Goal: Navigation & Orientation: Find specific page/section

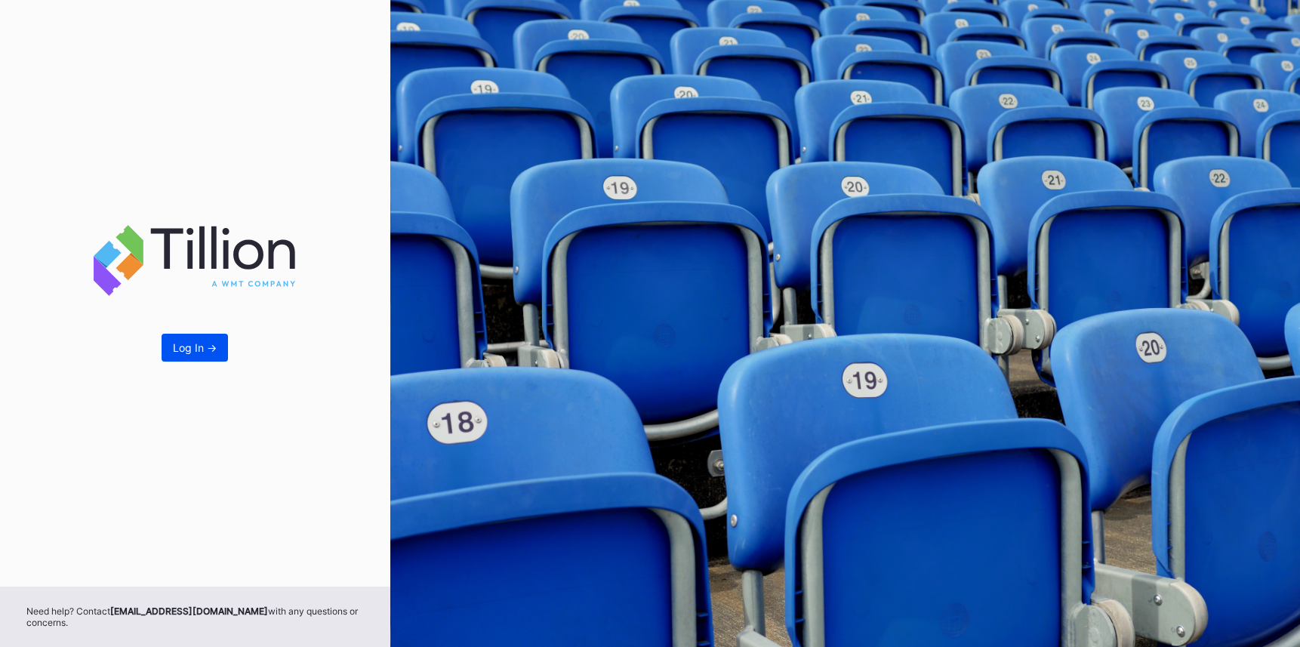
click at [205, 352] on div "Log In ->" at bounding box center [195, 347] width 44 height 13
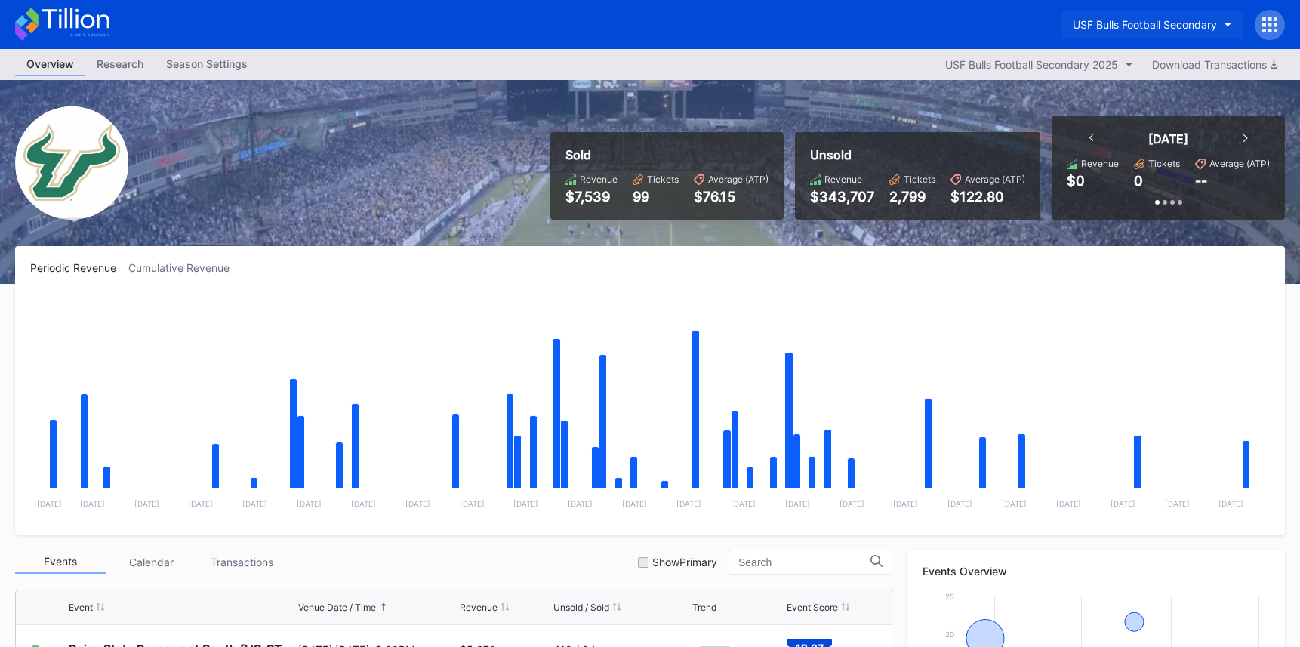
click at [1160, 23] on div "USF Bulls Football Secondary" at bounding box center [1145, 24] width 144 height 13
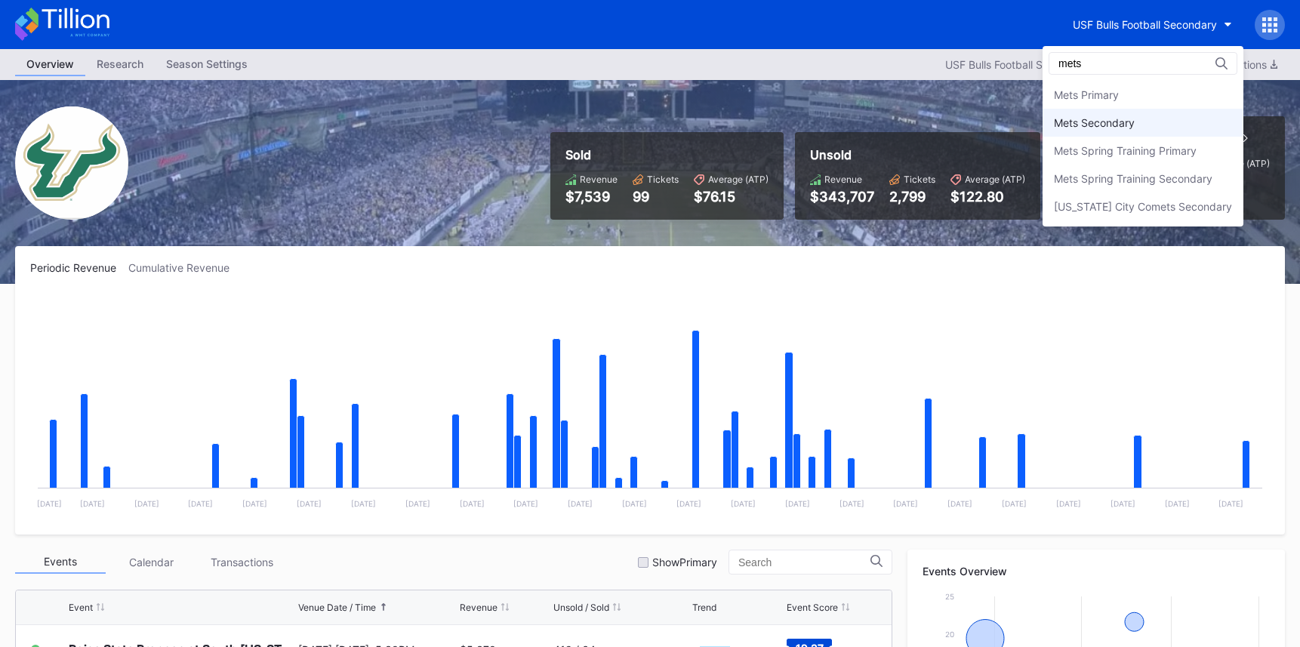
type input "mets"
click at [1147, 119] on div "Mets Secondary" at bounding box center [1143, 123] width 201 height 28
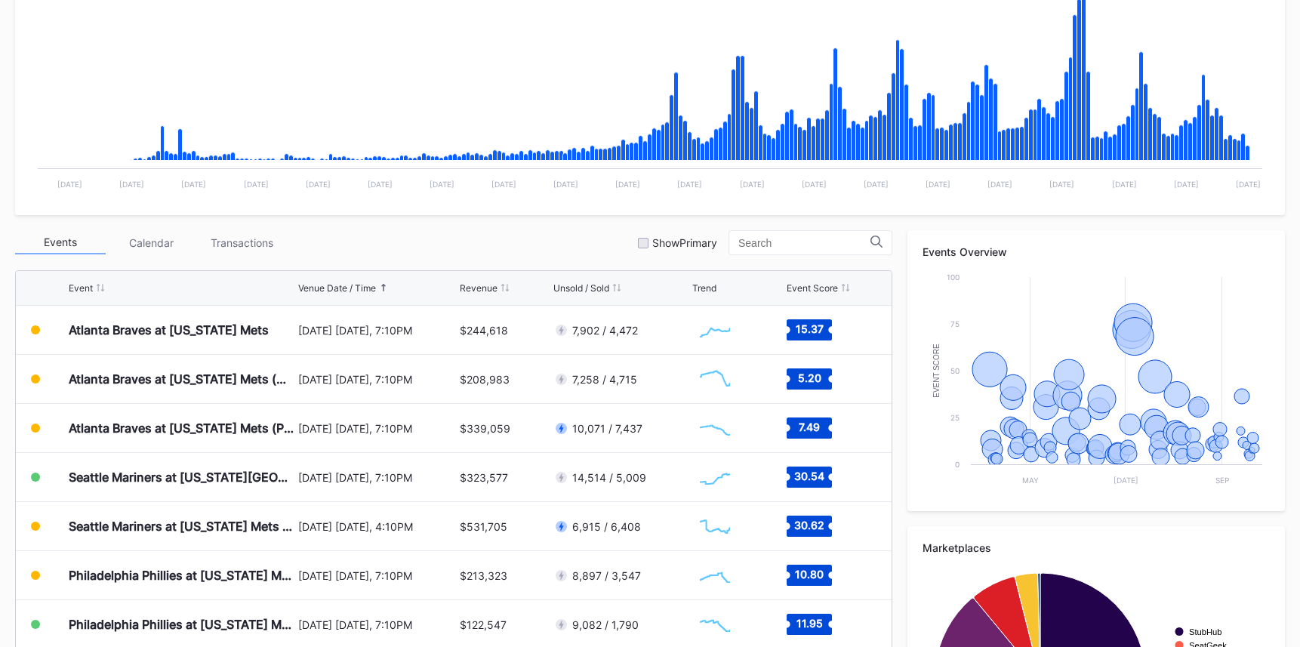
scroll to position [322, 0]
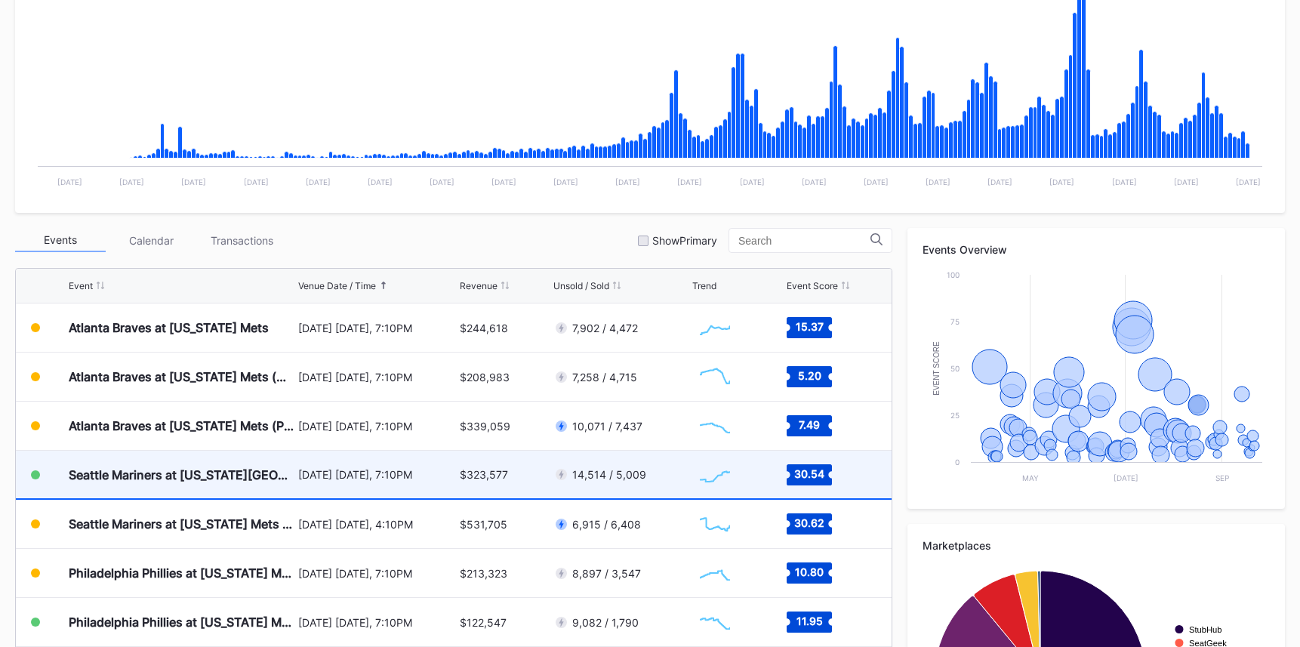
click at [443, 470] on div "August 15 Friday, 7:10PM" at bounding box center [377, 474] width 158 height 13
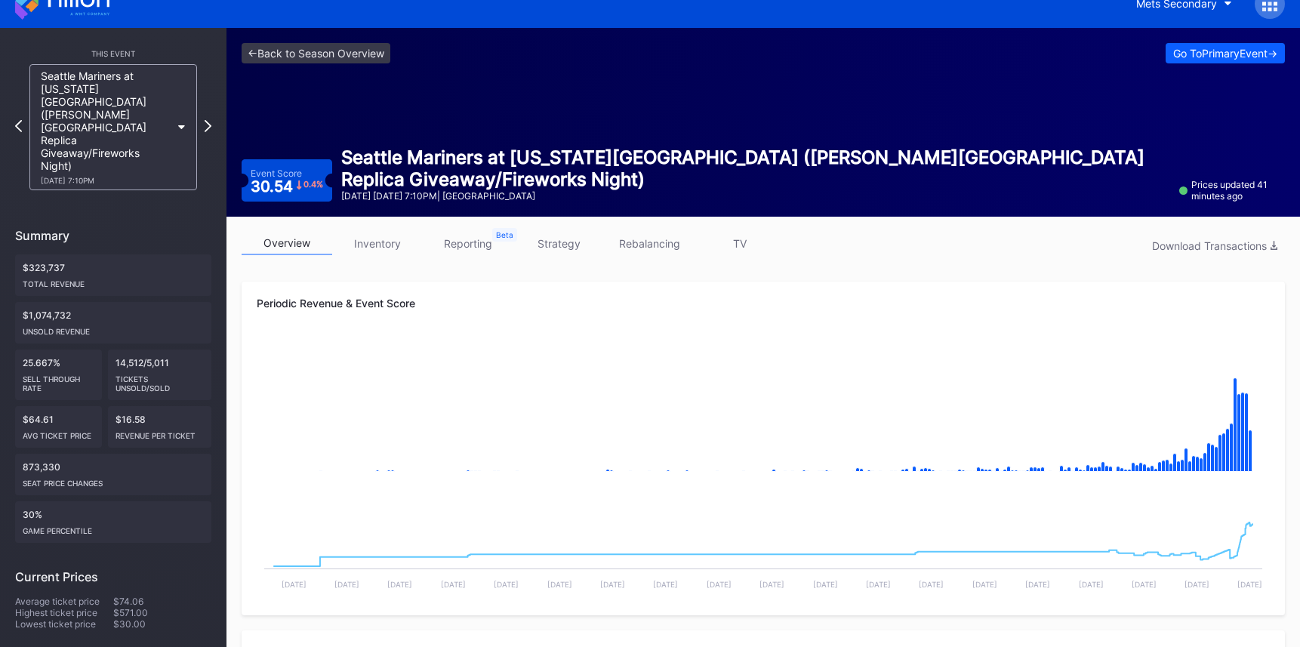
scroll to position [8, 0]
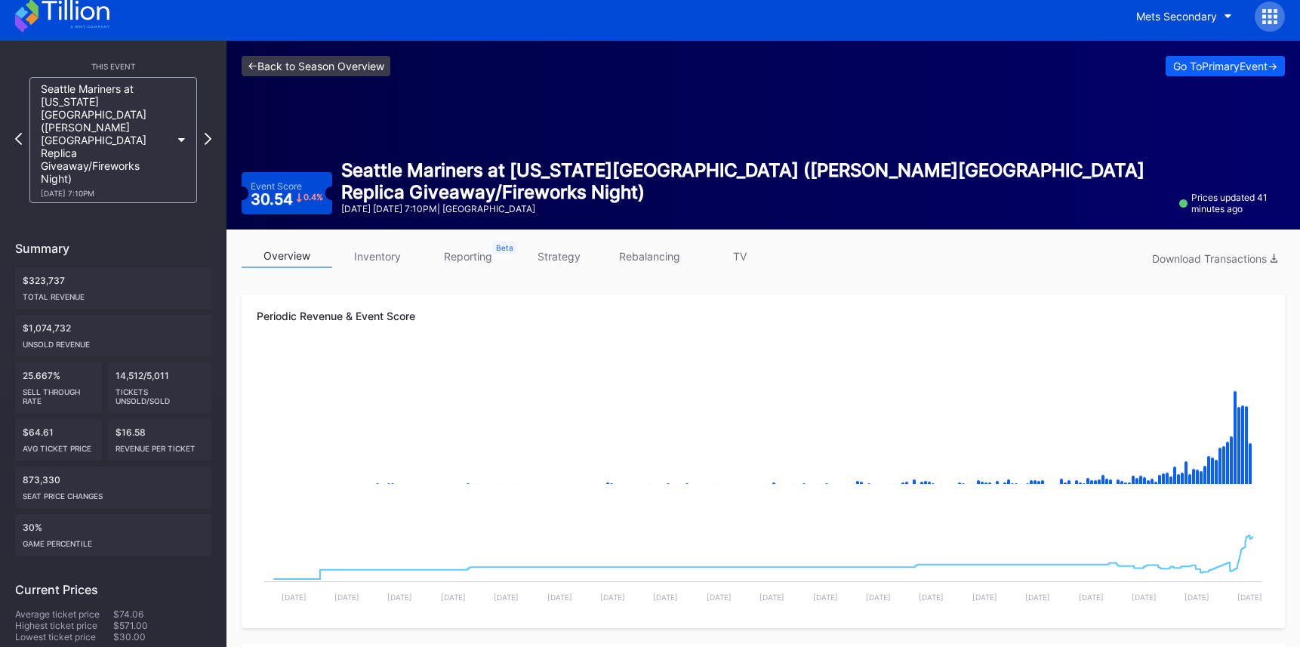
click at [371, 60] on link "<- Back to Season Overview" at bounding box center [316, 66] width 149 height 20
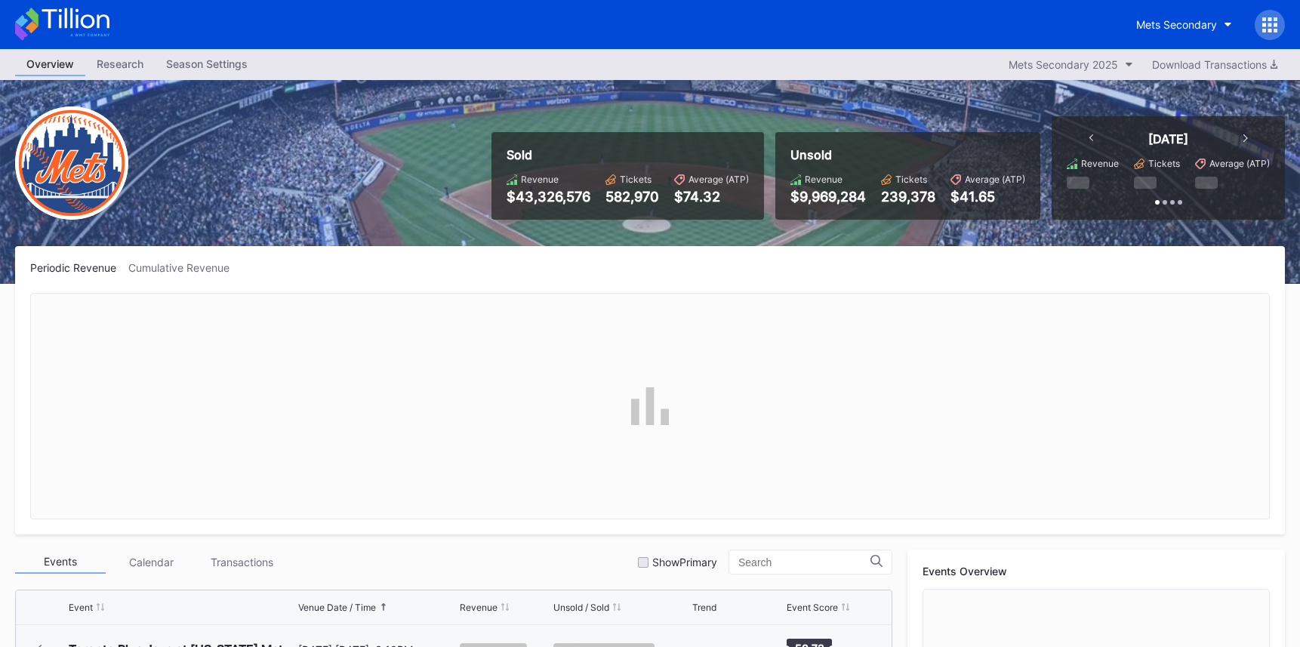
scroll to position [2895, 0]
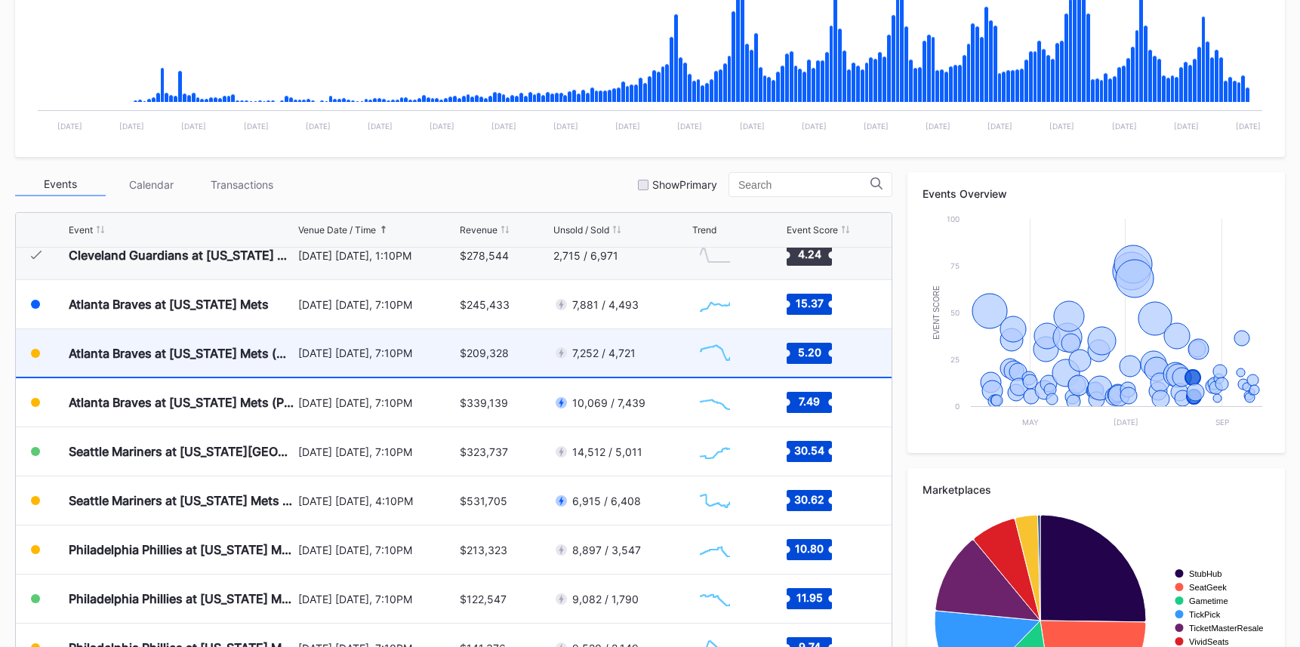
scroll to position [2851, 0]
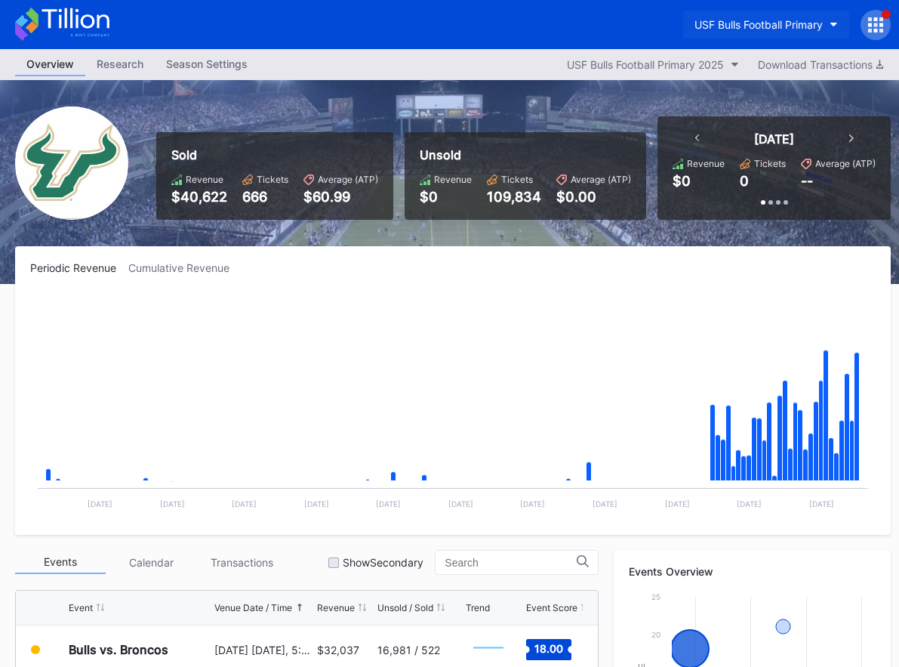
click at [755, 32] on button "USF Bulls Football Primary" at bounding box center [766, 25] width 166 height 28
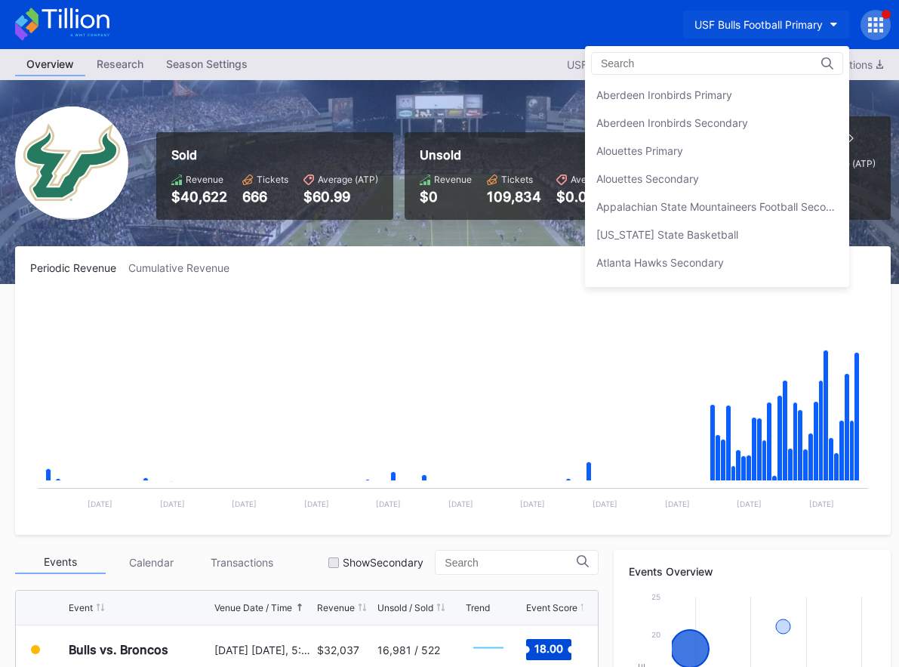
scroll to position [4972, 0]
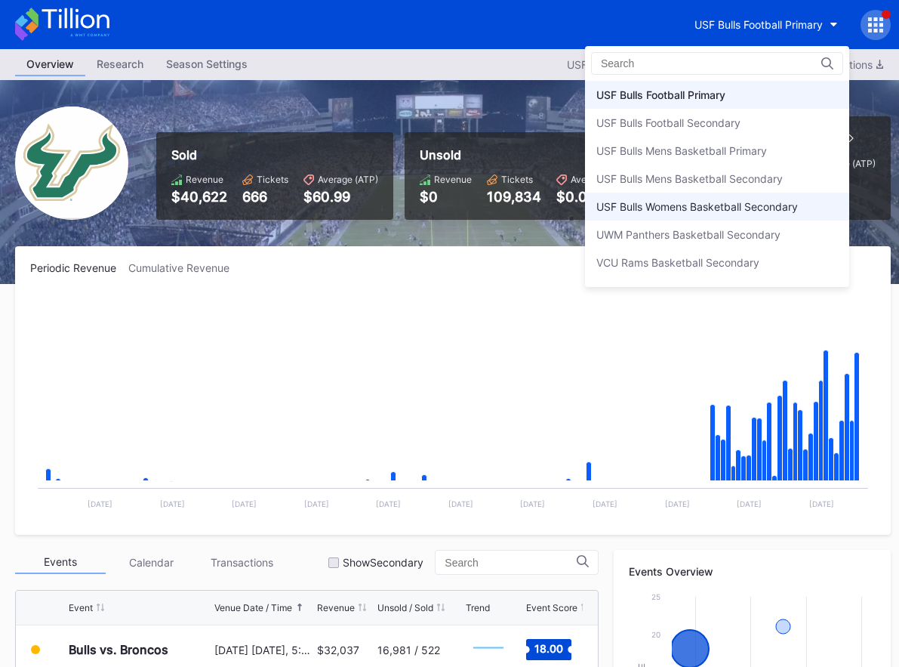
click at [747, 214] on div "USF Bulls Womens Basketball Secondary" at bounding box center [717, 207] width 264 height 28
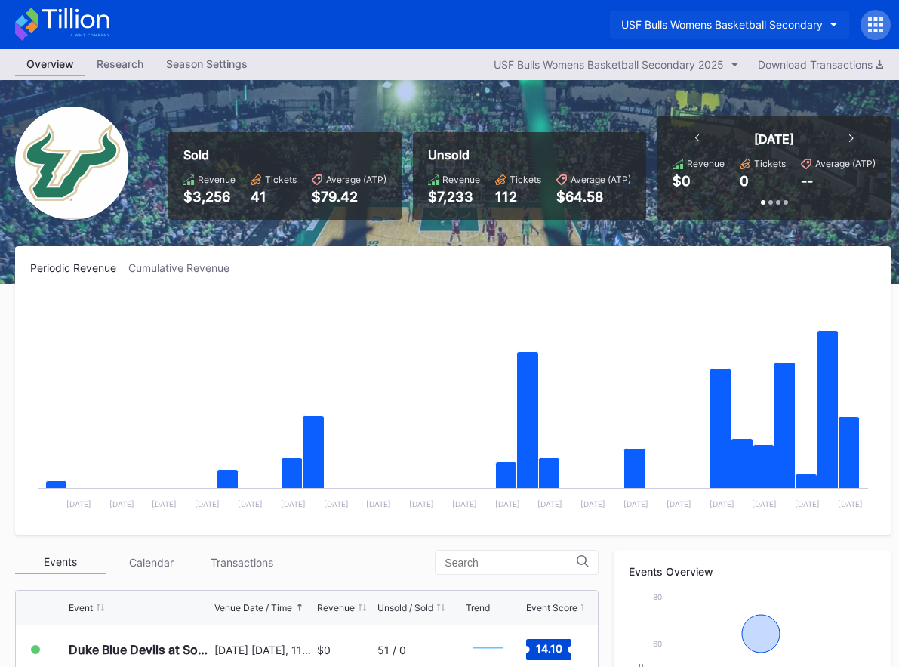
click at [675, 35] on button "USF Bulls Womens Basketball Secondary" at bounding box center [729, 25] width 239 height 28
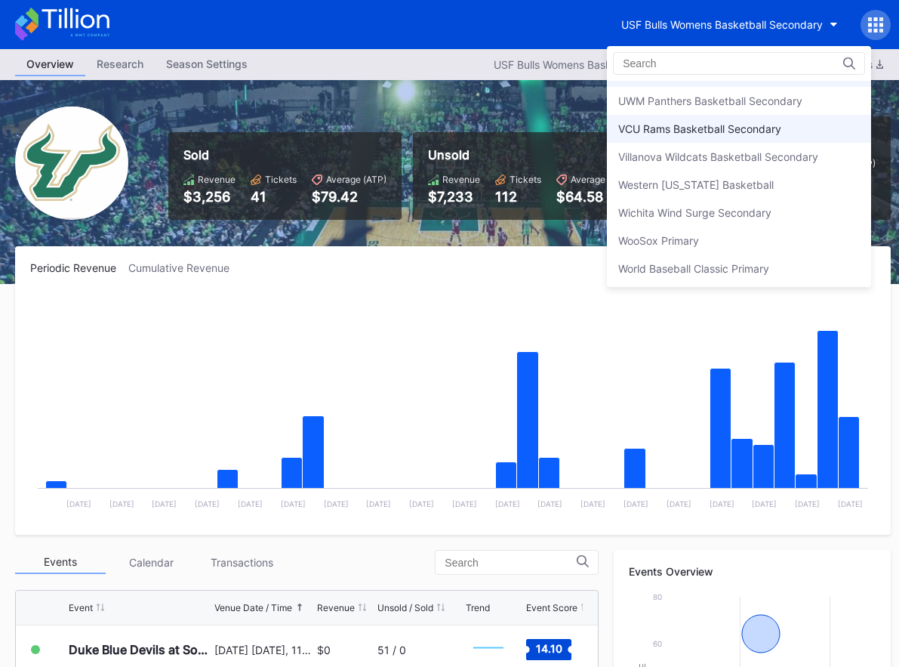
scroll to position [5135, 0]
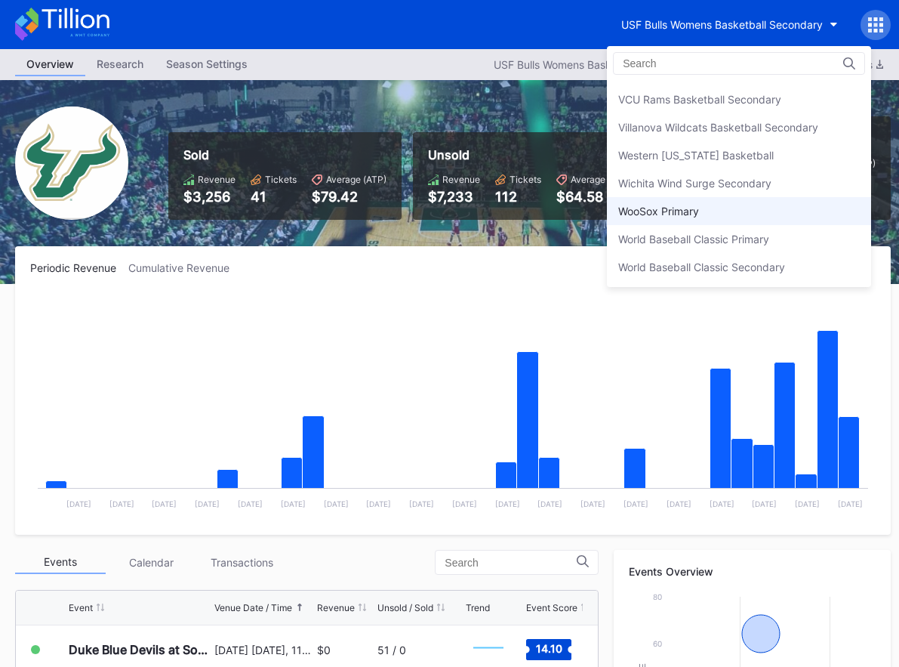
click at [688, 205] on div "WooSox Primary" at bounding box center [658, 211] width 81 height 13
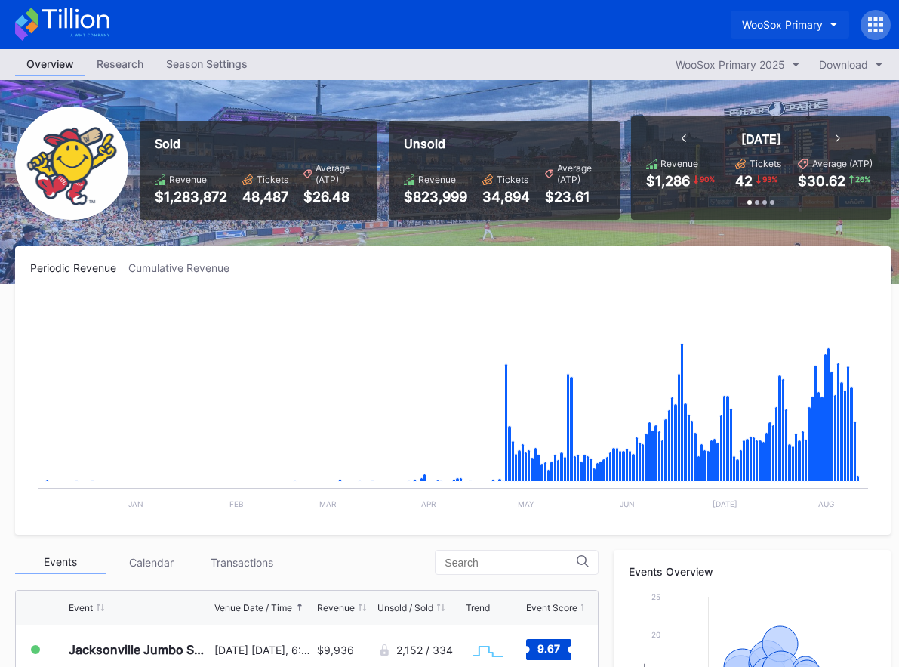
click at [781, 18] on div "WooSox Primary" at bounding box center [782, 24] width 81 height 13
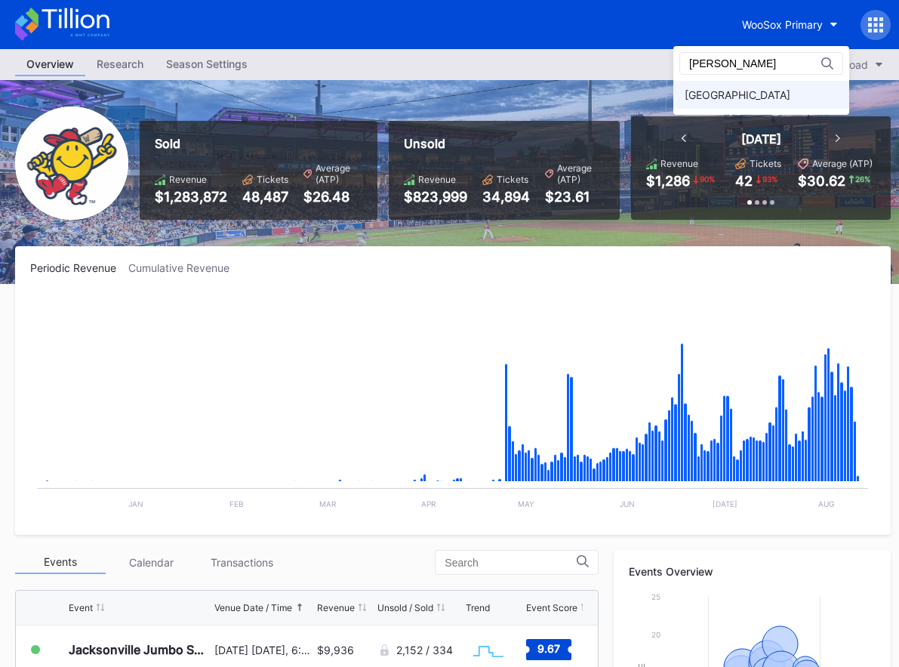
type input "[PERSON_NAME]"
click at [759, 107] on div "[GEOGRAPHIC_DATA]" at bounding box center [761, 95] width 176 height 28
